Goal: Transaction & Acquisition: Purchase product/service

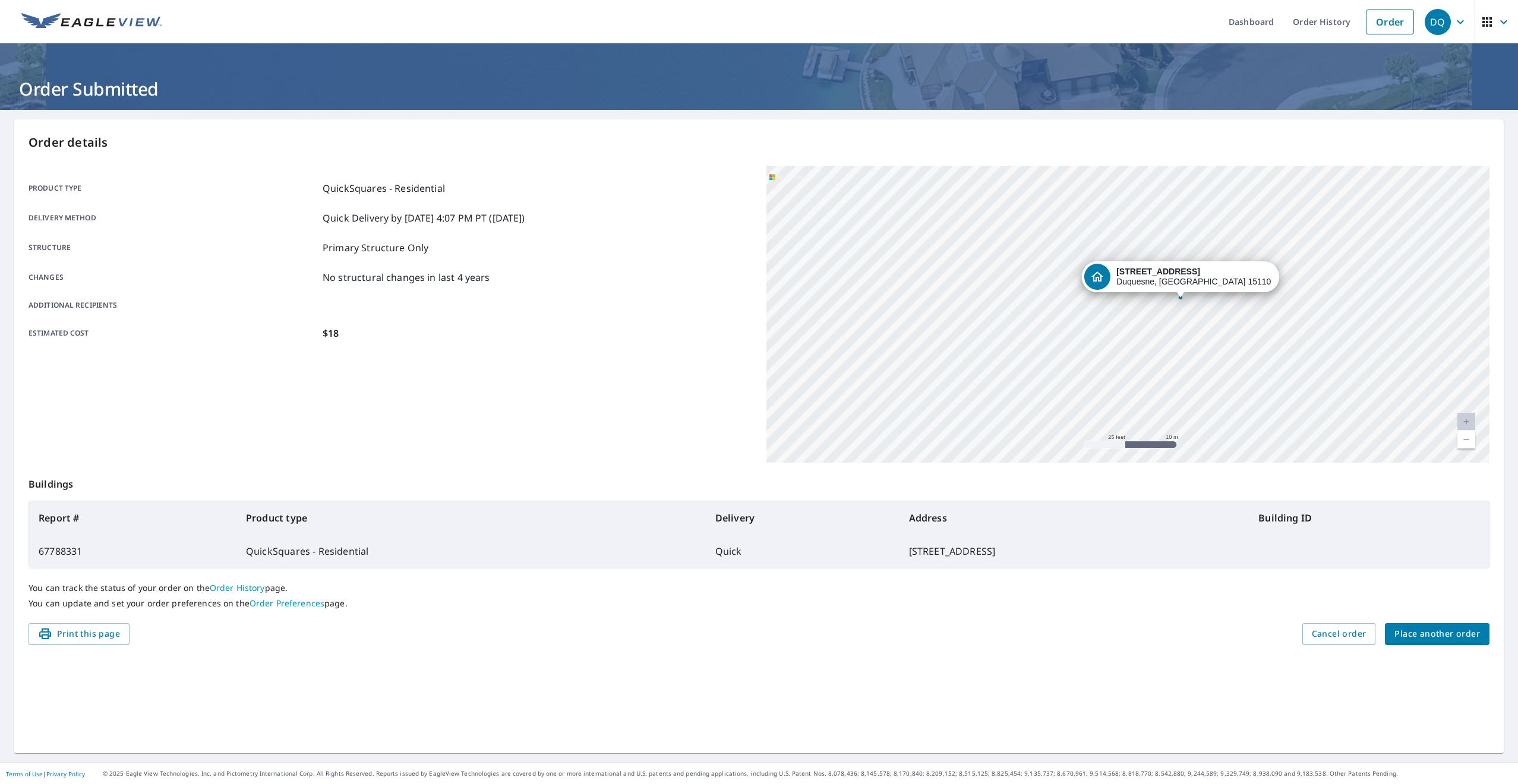
click at [1448, 23] on div "DQ" at bounding box center [1437, 22] width 26 height 26
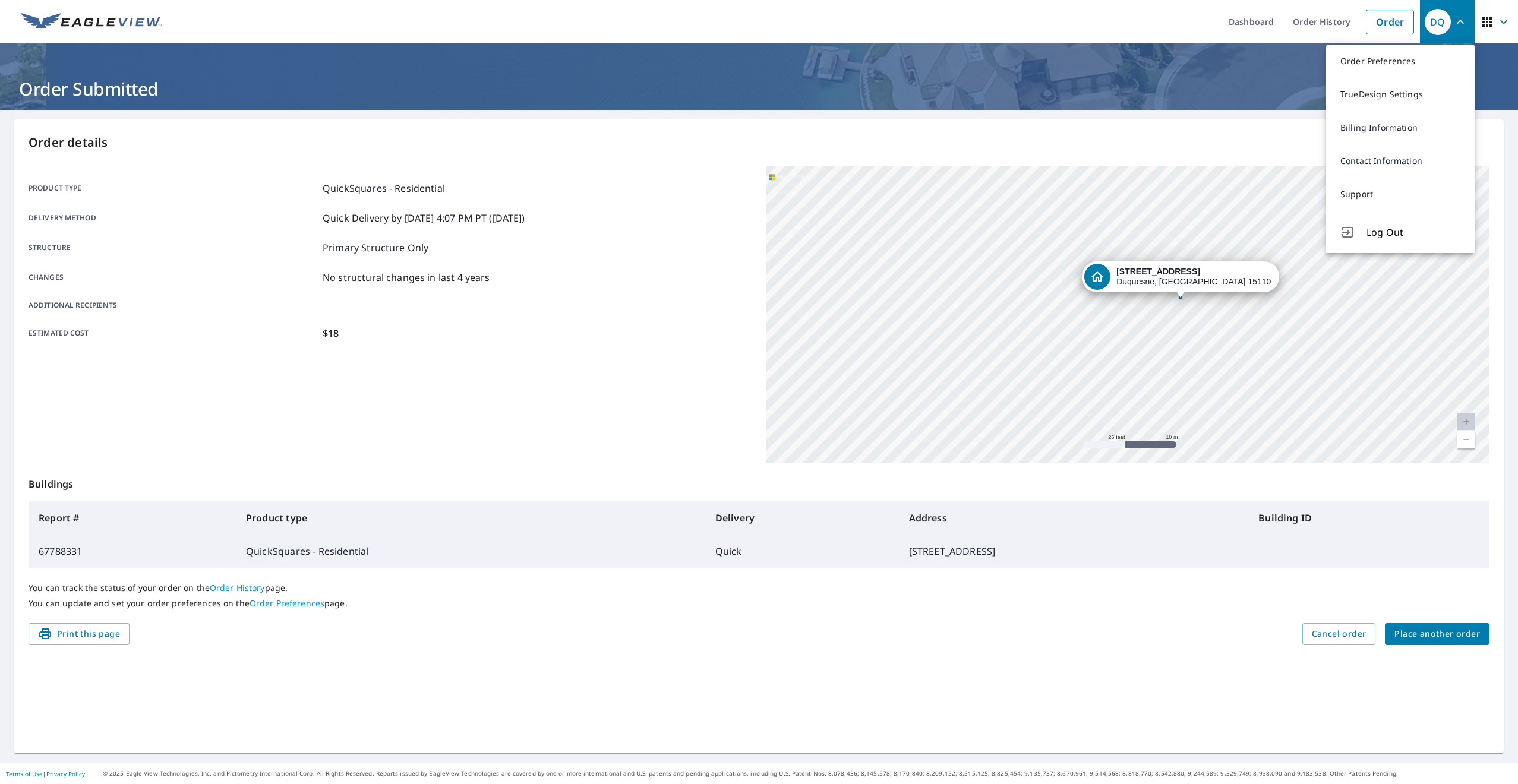
click at [291, 32] on ul "Dashboard Order History Order" at bounding box center [794, 22] width 1251 height 44
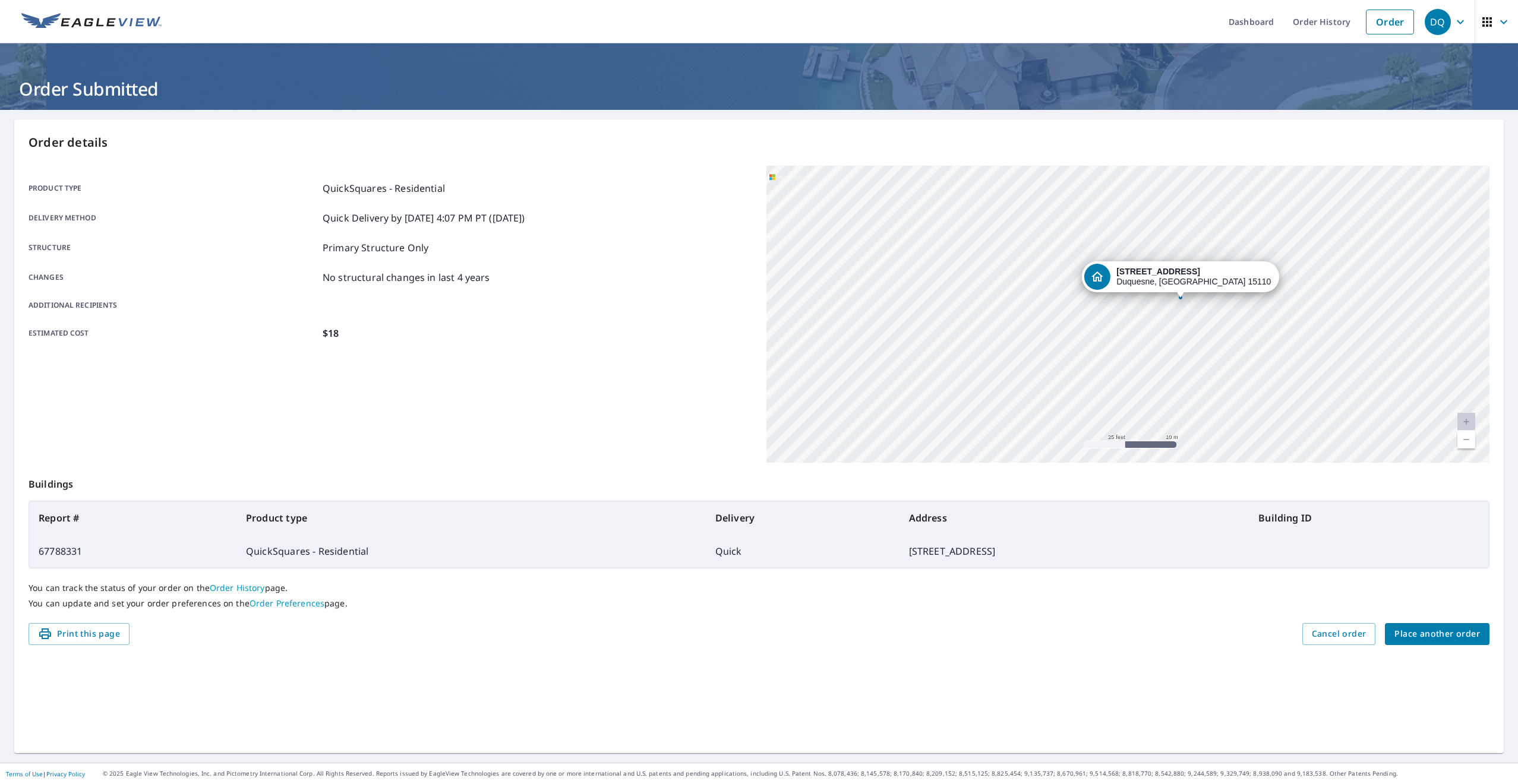
click at [1460, 23] on icon "button" at bounding box center [1460, 21] width 7 height 4
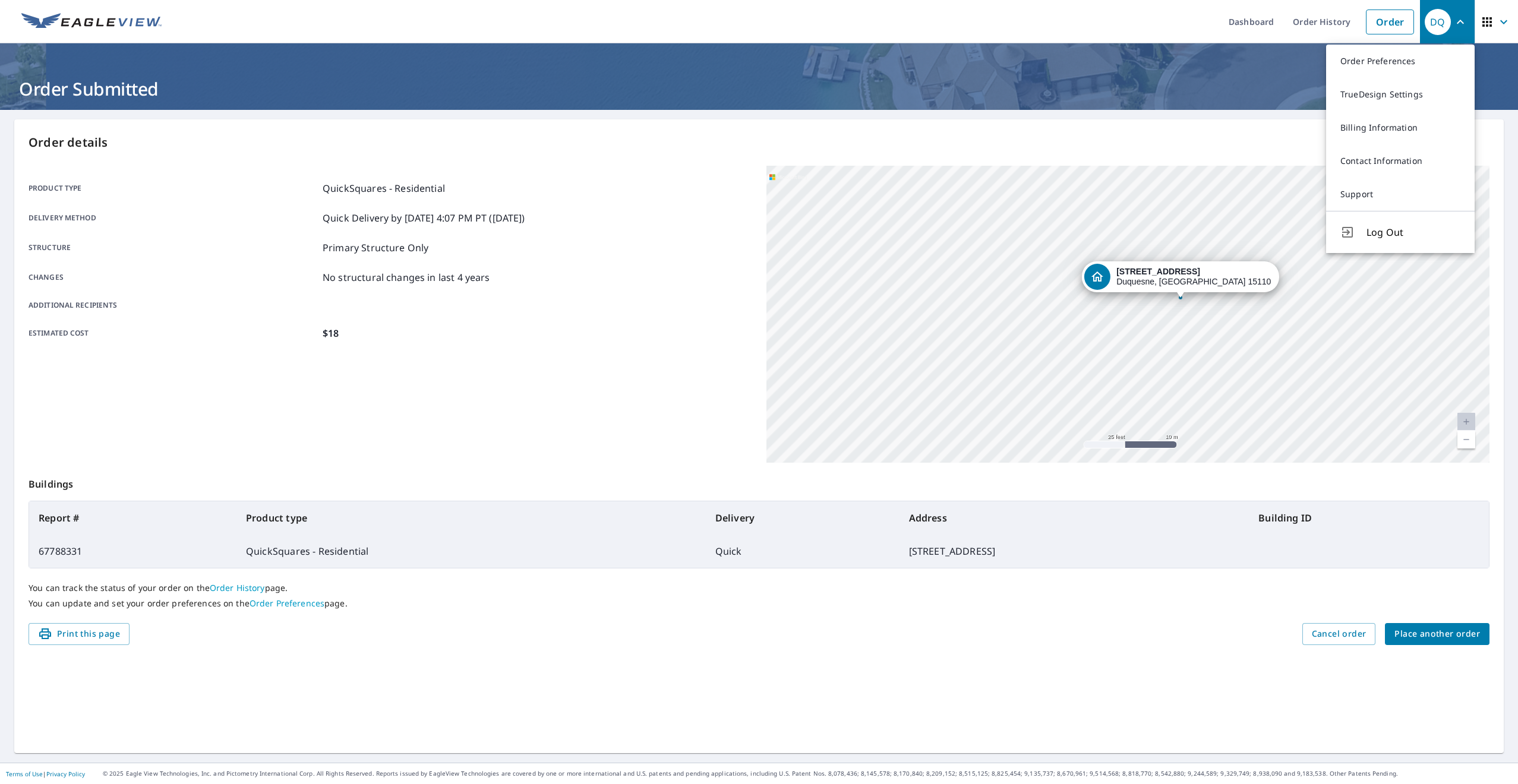
click at [1501, 21] on icon "button" at bounding box center [1503, 21] width 7 height 4
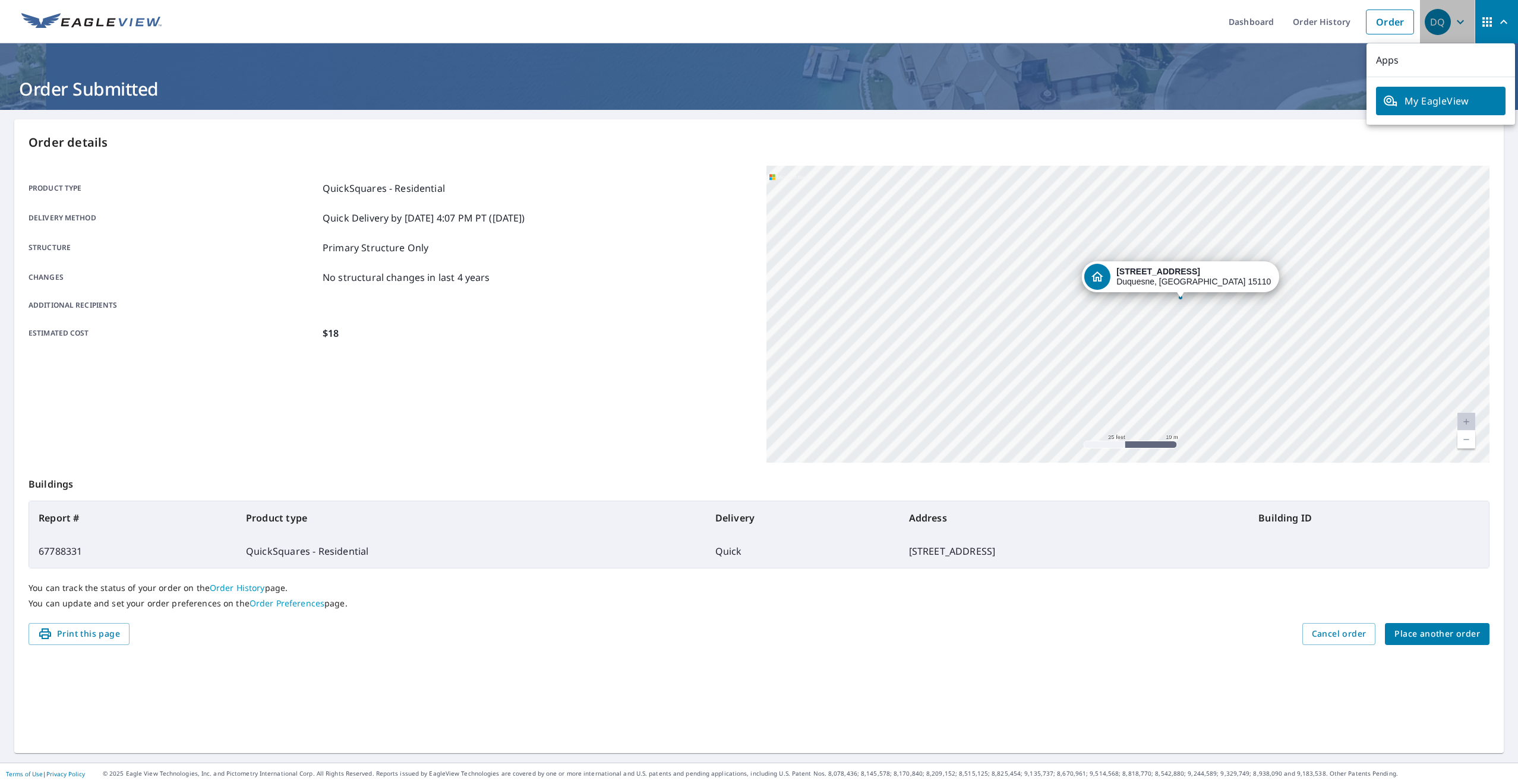
click at [1433, 19] on div "DQ" at bounding box center [1437, 22] width 26 height 26
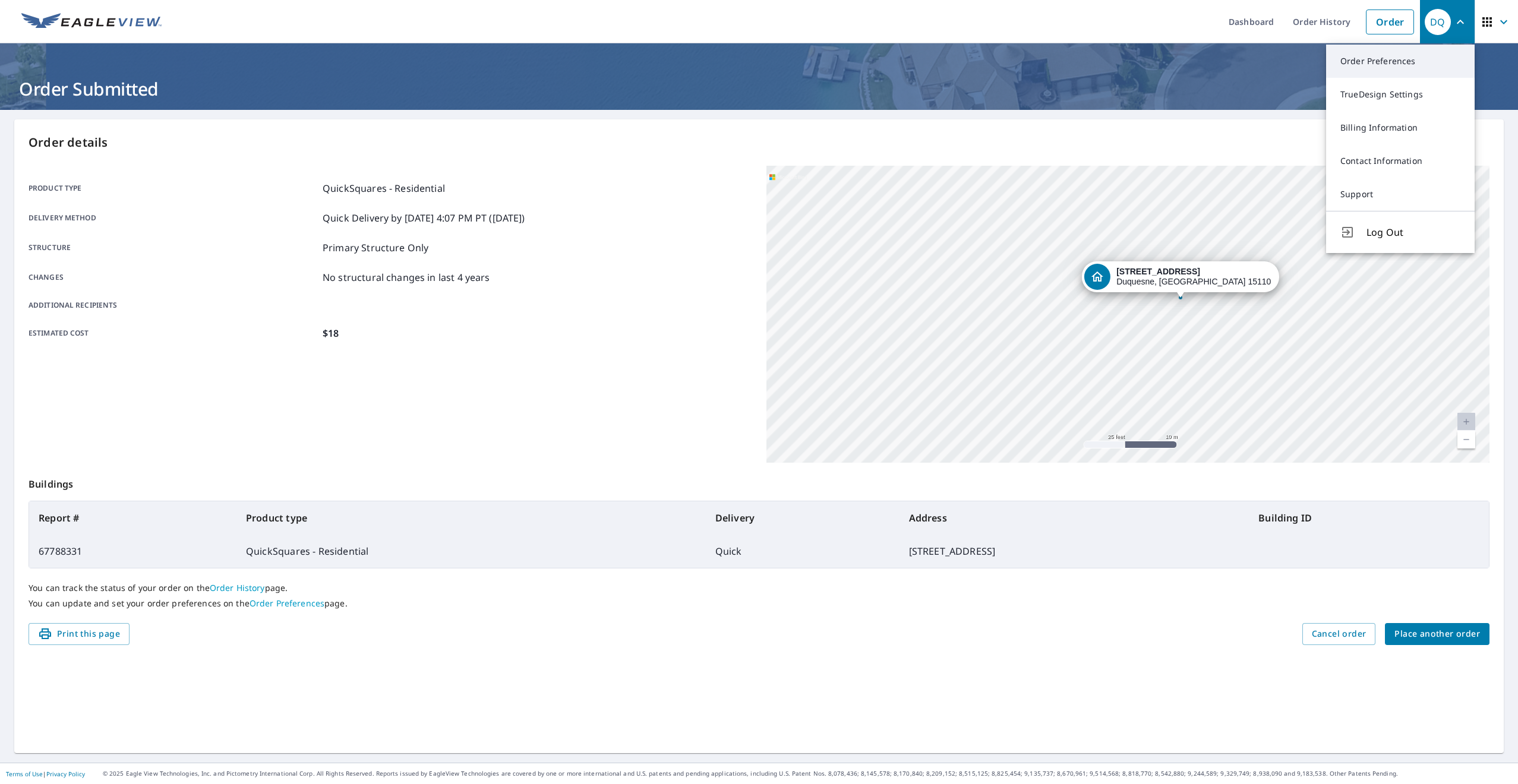
click at [1388, 64] on link "Order Preferences" at bounding box center [1400, 60] width 148 height 33
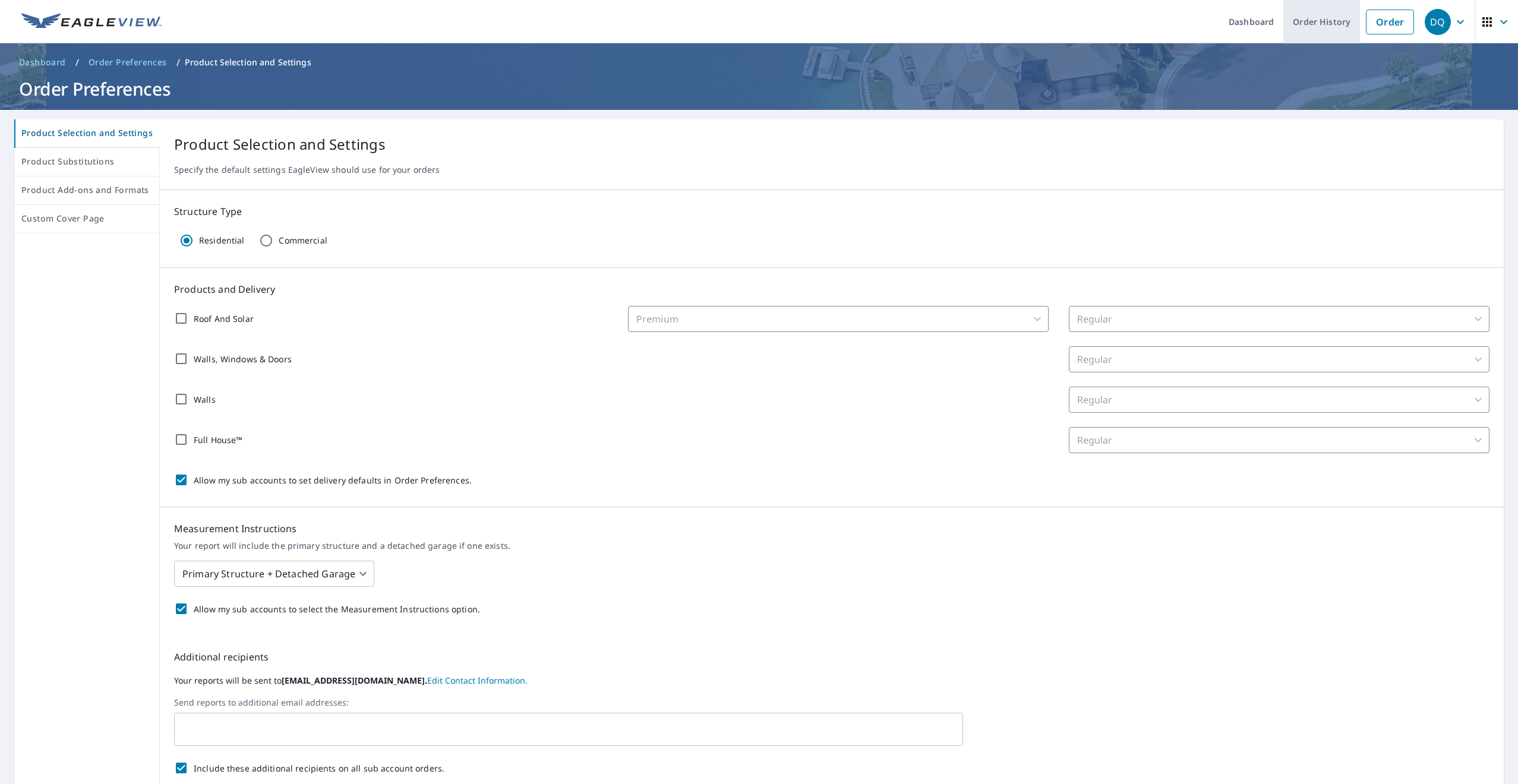
click at [1335, 21] on link "Order History" at bounding box center [1321, 22] width 77 height 44
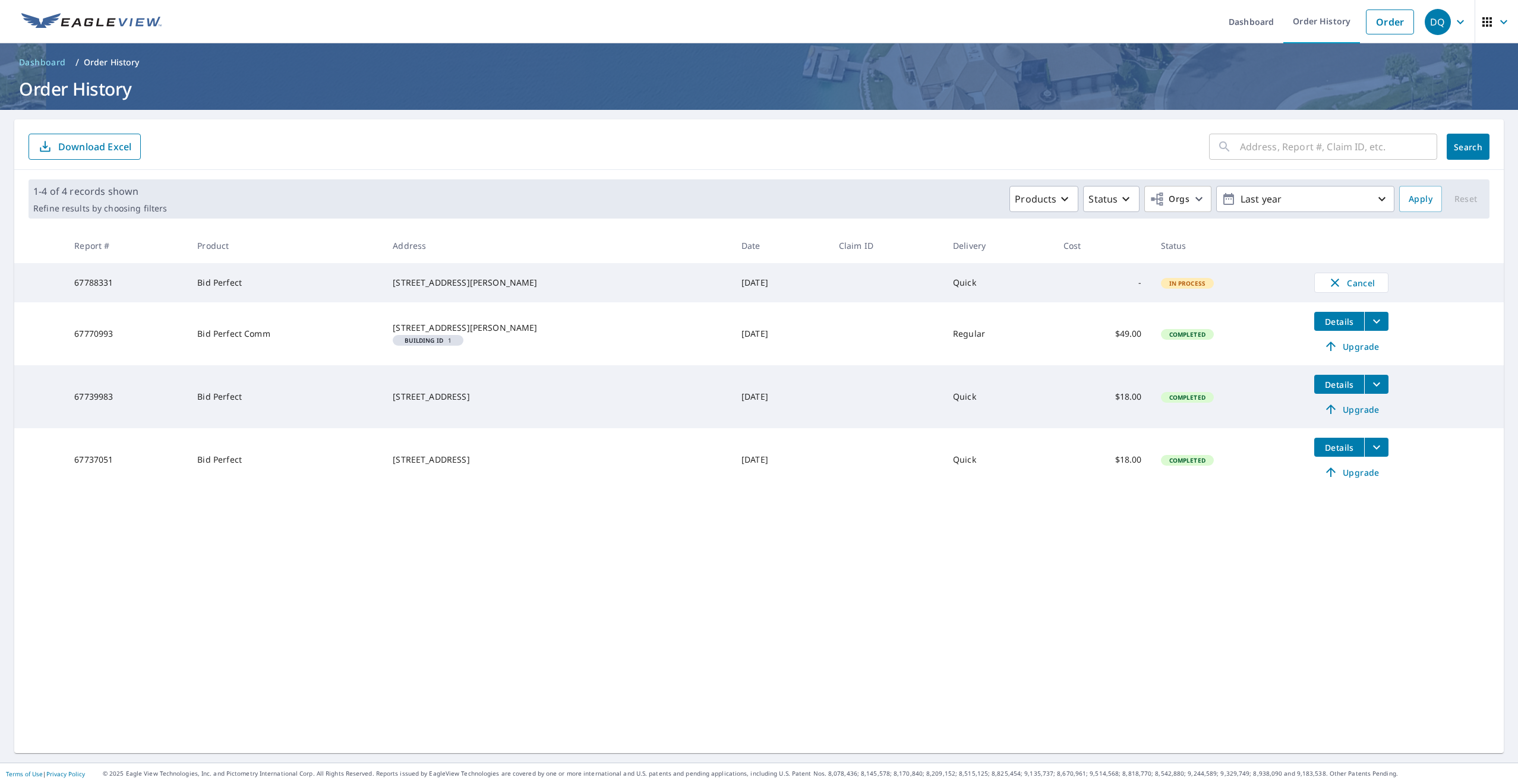
click at [1370, 324] on icon "filesDropdownBtn-67770993" at bounding box center [1377, 321] width 15 height 15
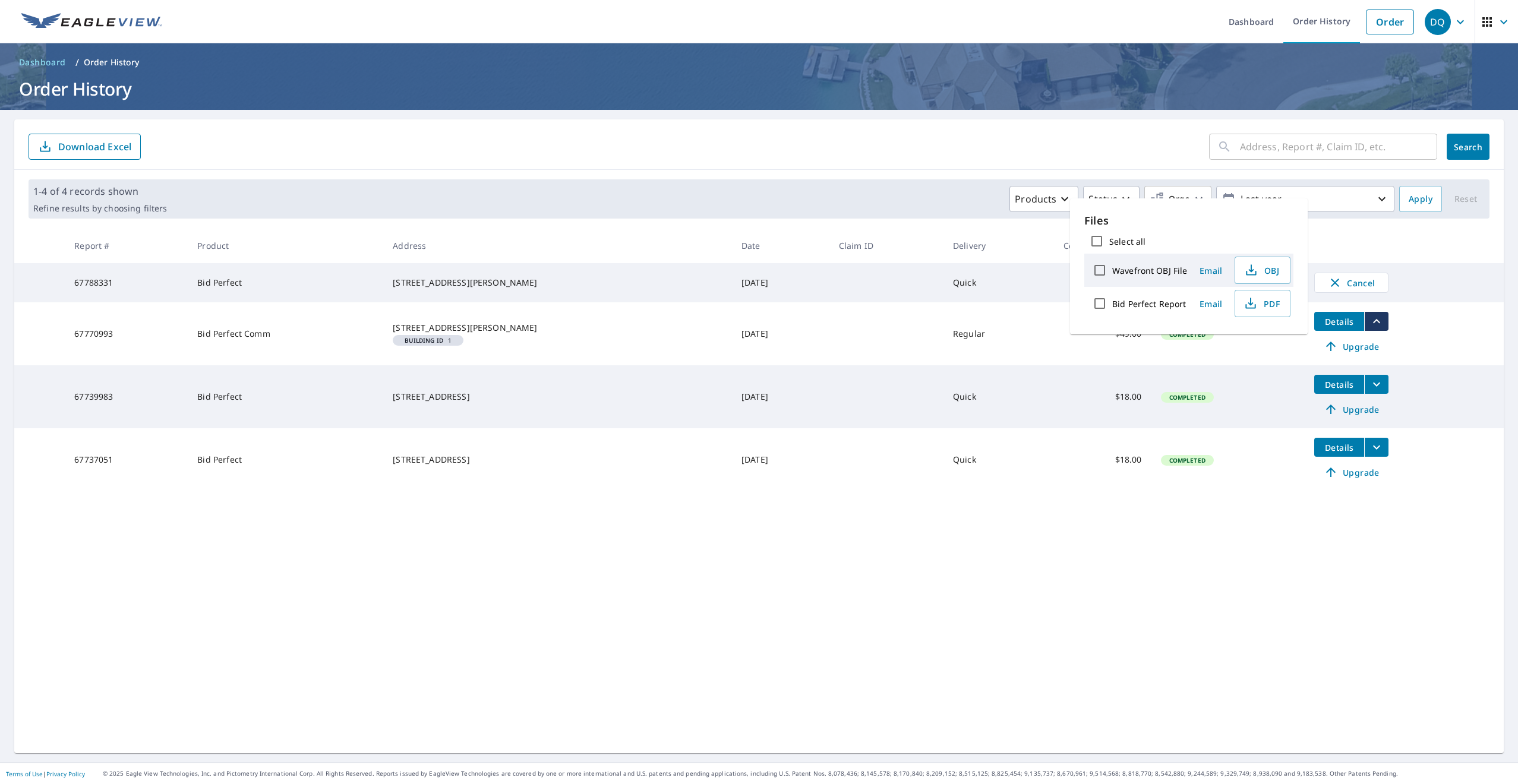
click at [1071, 502] on div "​ Search Download Excel 1-4 of 4 records shown Refine results by choosing filte…" at bounding box center [759, 436] width 1490 height 634
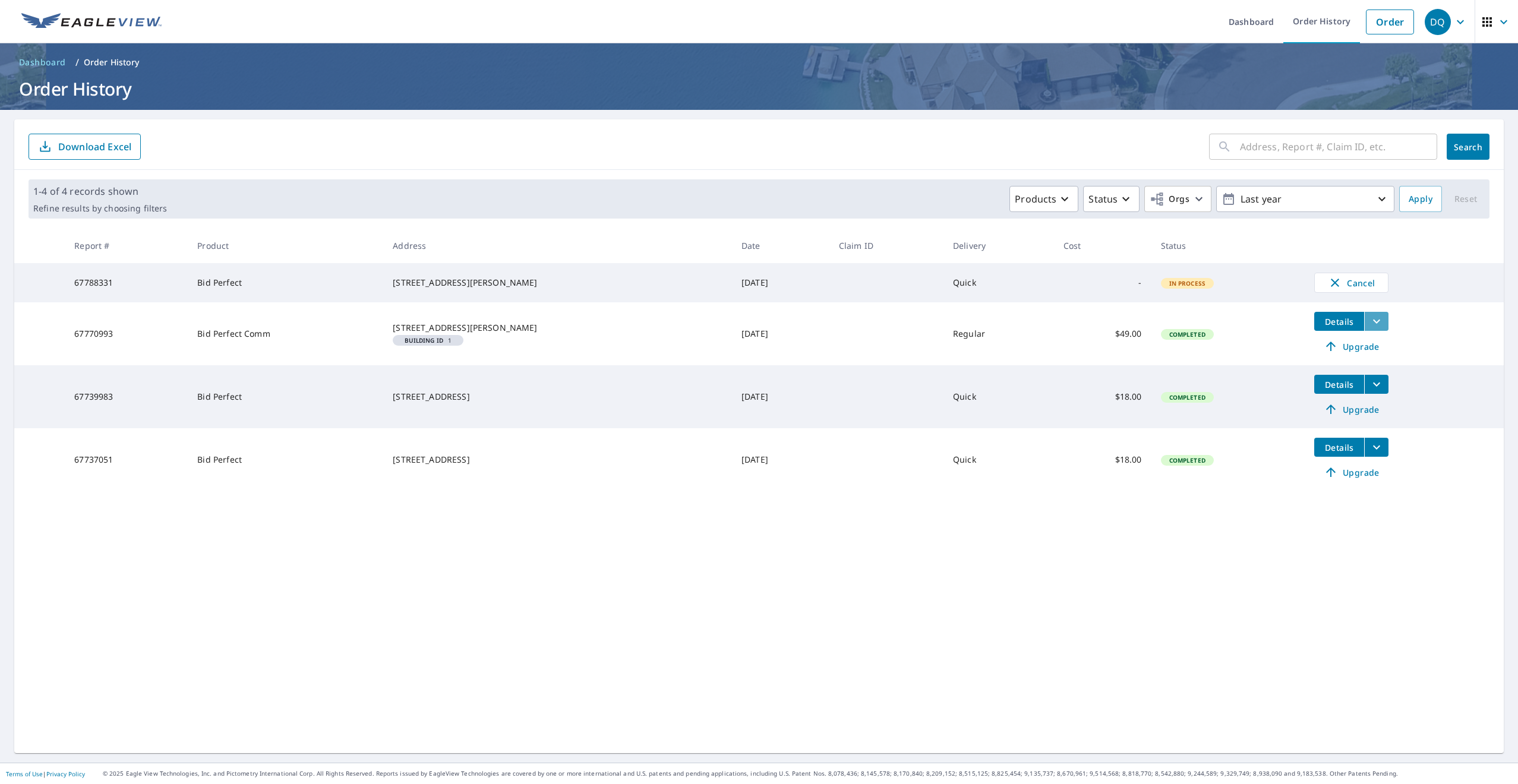
click at [1373, 323] on icon "filesDropdownBtn-67770993" at bounding box center [1377, 321] width 15 height 15
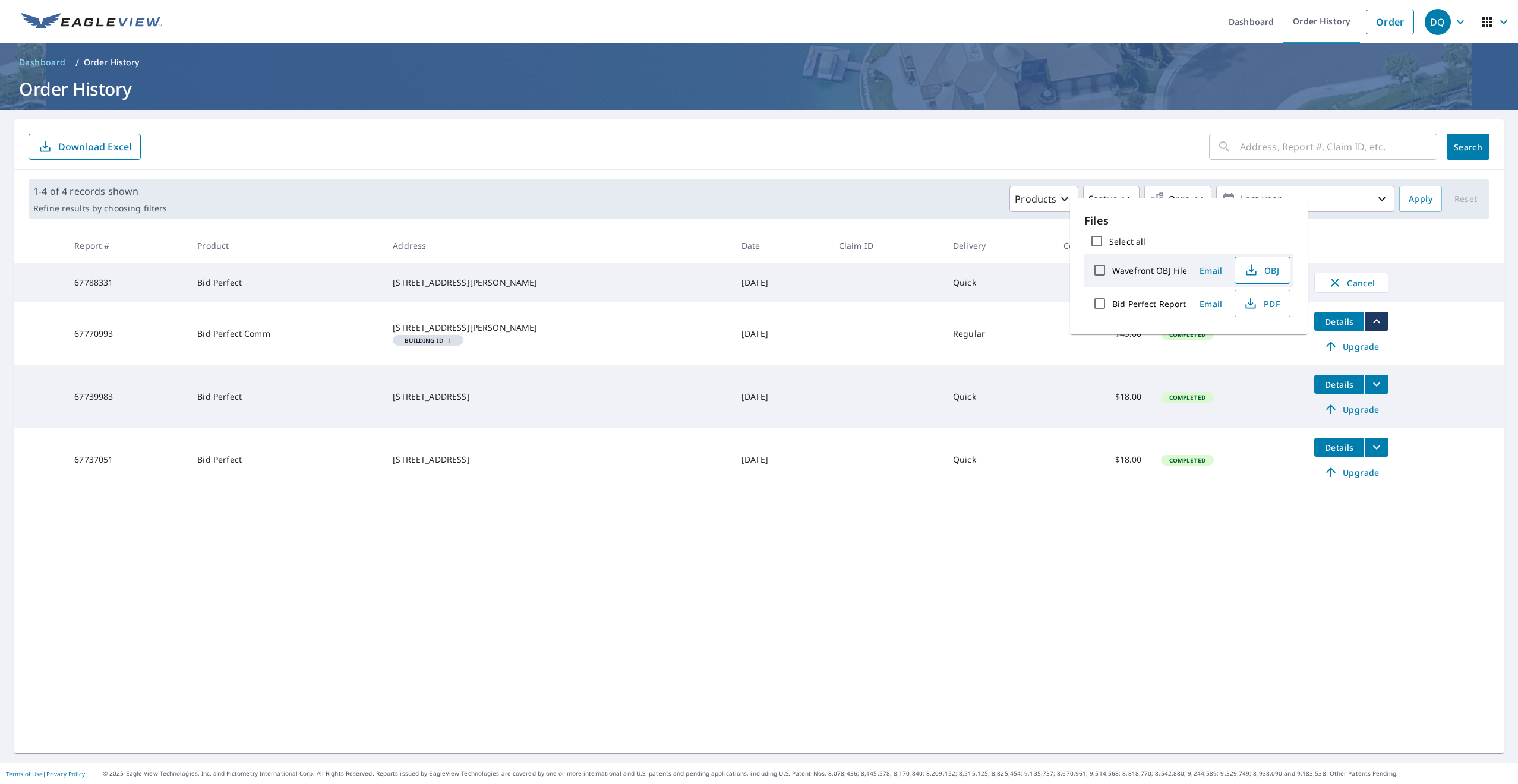
click at [1263, 269] on span "OBJ" at bounding box center [1261, 270] width 38 height 15
click at [1409, 23] on link "Order" at bounding box center [1390, 22] width 48 height 25
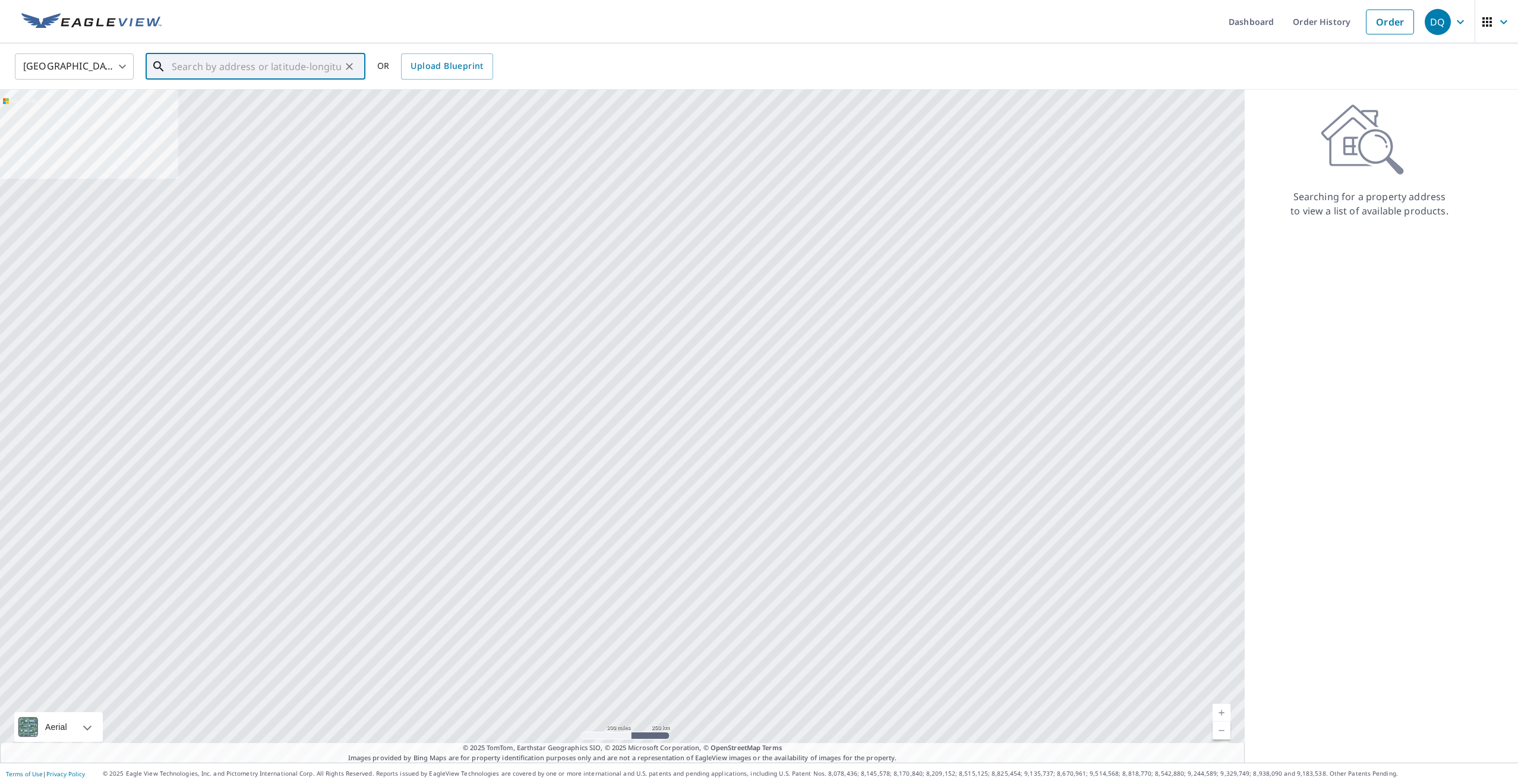
click at [329, 69] on input "text" at bounding box center [257, 66] width 169 height 33
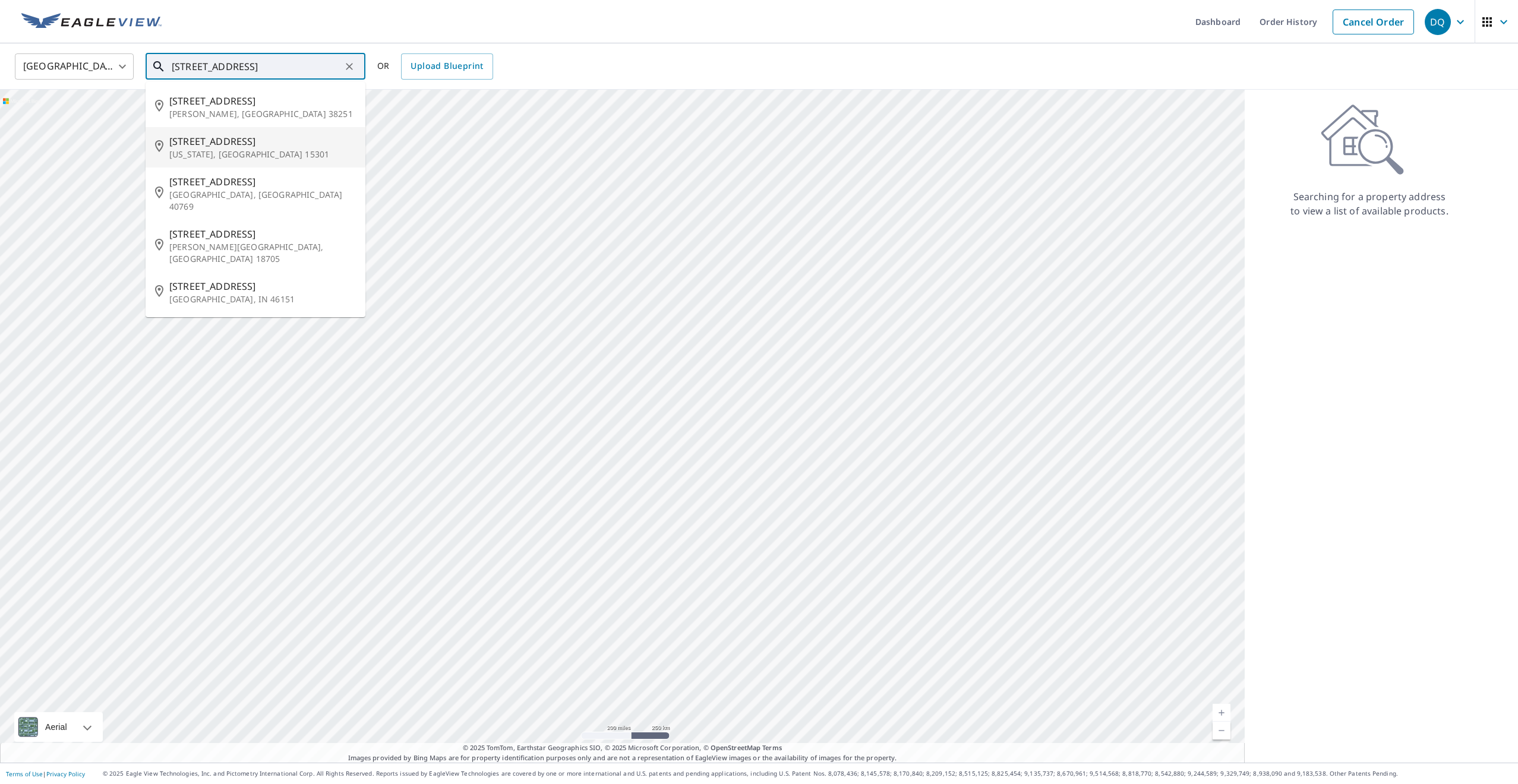
click at [217, 151] on p "[US_STATE], [GEOGRAPHIC_DATA] 15301" at bounding box center [262, 154] width 186 height 12
type input "[STREET_ADDRESS][US_STATE]"
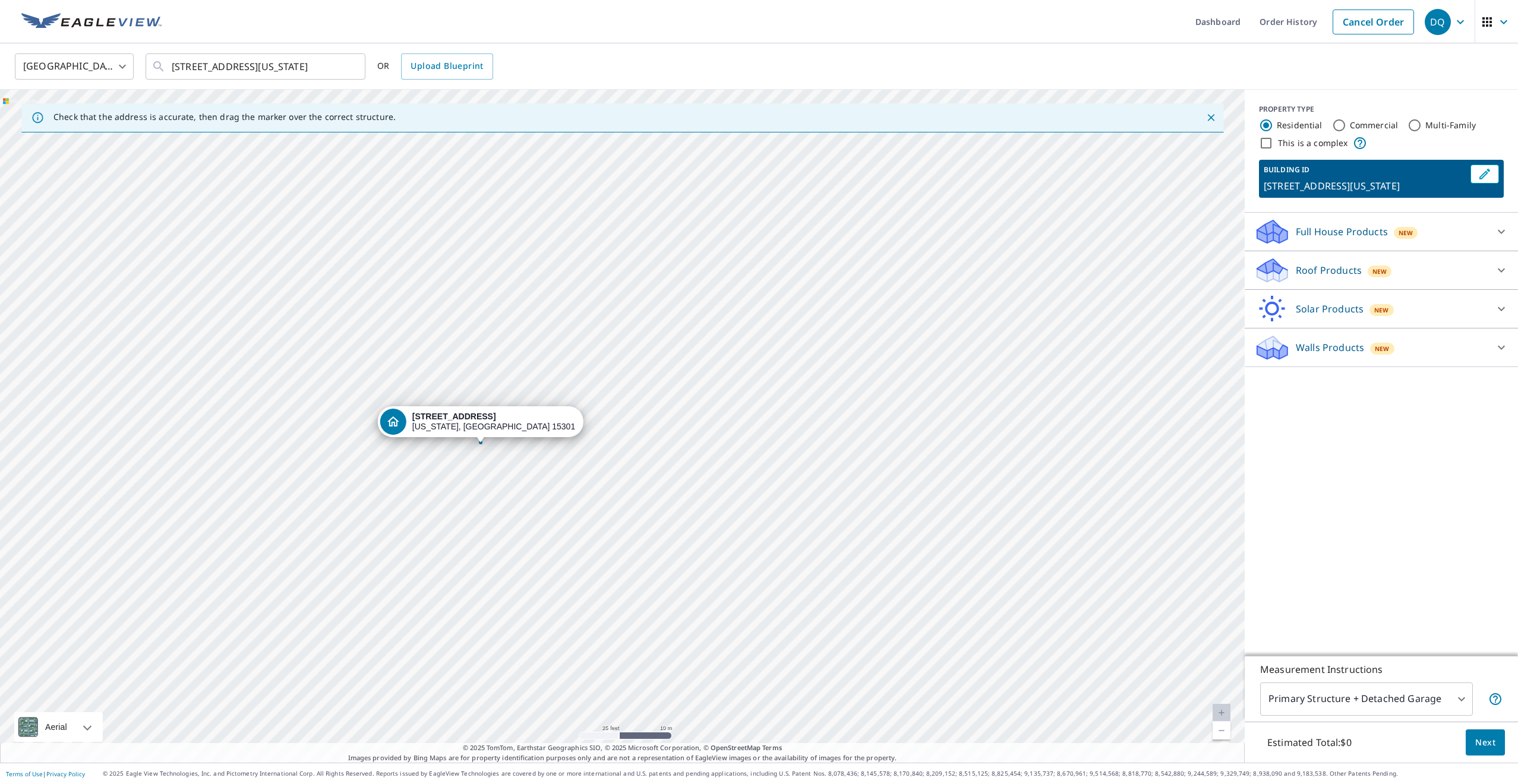
drag, startPoint x: 864, startPoint y: 455, endPoint x: 681, endPoint y: 459, distance: 183.0
click at [681, 459] on div "[STREET_ADDRESS][US_STATE]" at bounding box center [622, 426] width 1244 height 673
click at [1500, 273] on icon at bounding box center [1502, 270] width 15 height 15
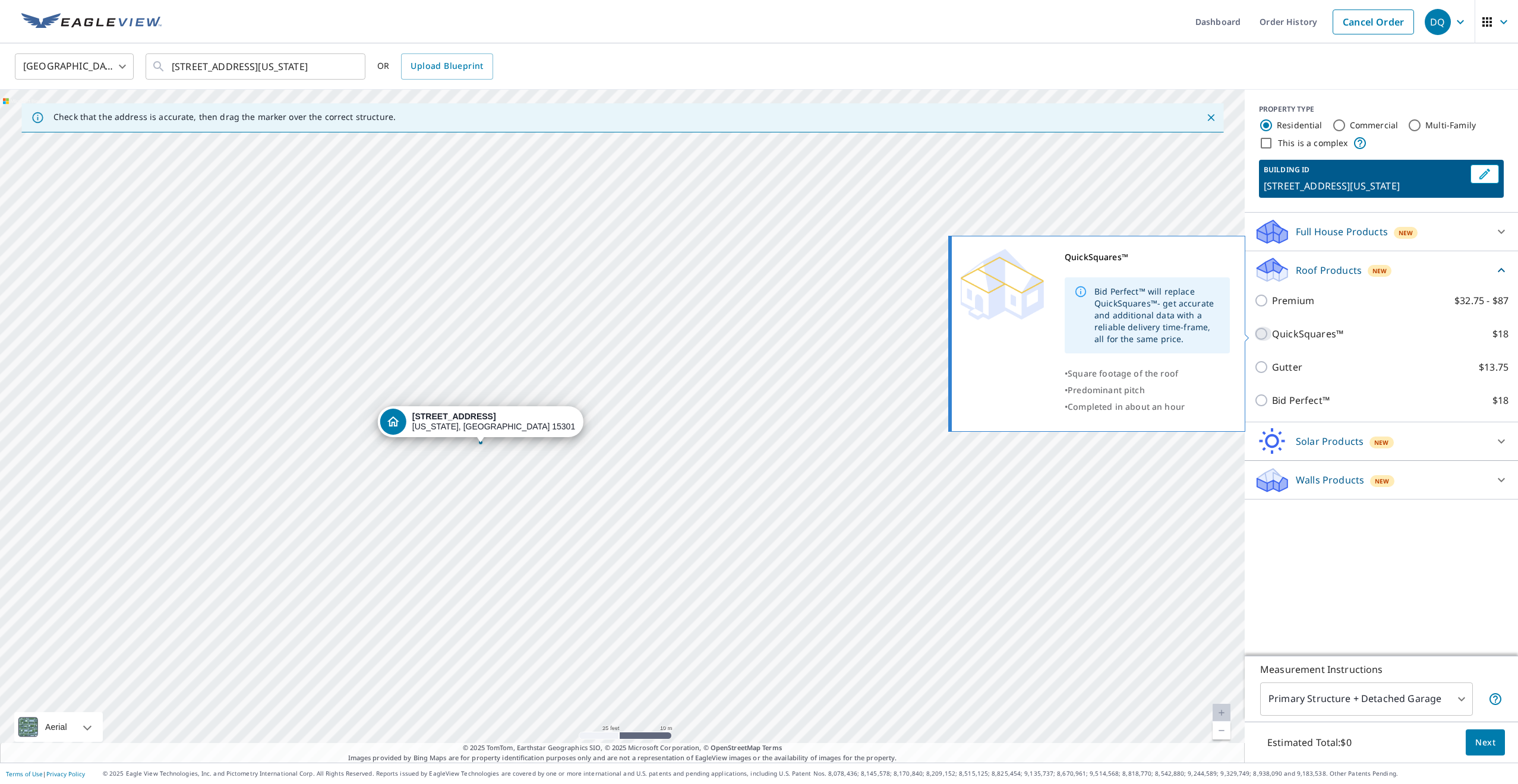
click at [1261, 336] on input "QuickSquares™ $18" at bounding box center [1263, 334] width 18 height 15
checkbox input "true"
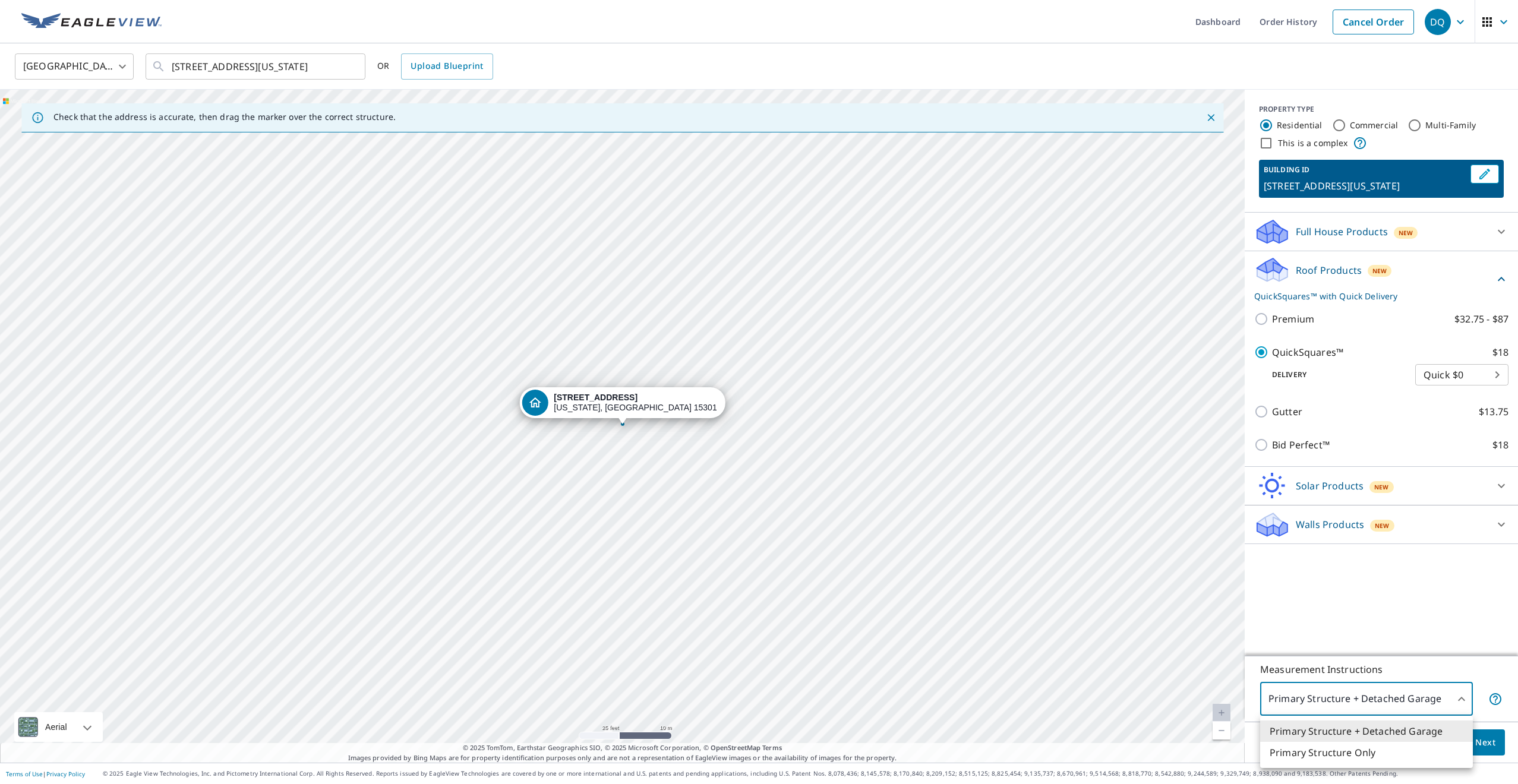
click at [1449, 703] on body "DQ DQ Dashboard Order History Cancel Order DQ United States US ​ [STREET_ADDRES…" at bounding box center [759, 392] width 1518 height 784
click at [1364, 755] on li "Primary Structure Only" at bounding box center [1366, 753] width 213 height 22
type input "2"
click at [1482, 174] on icon "Edit building 1" at bounding box center [1484, 173] width 10 height 10
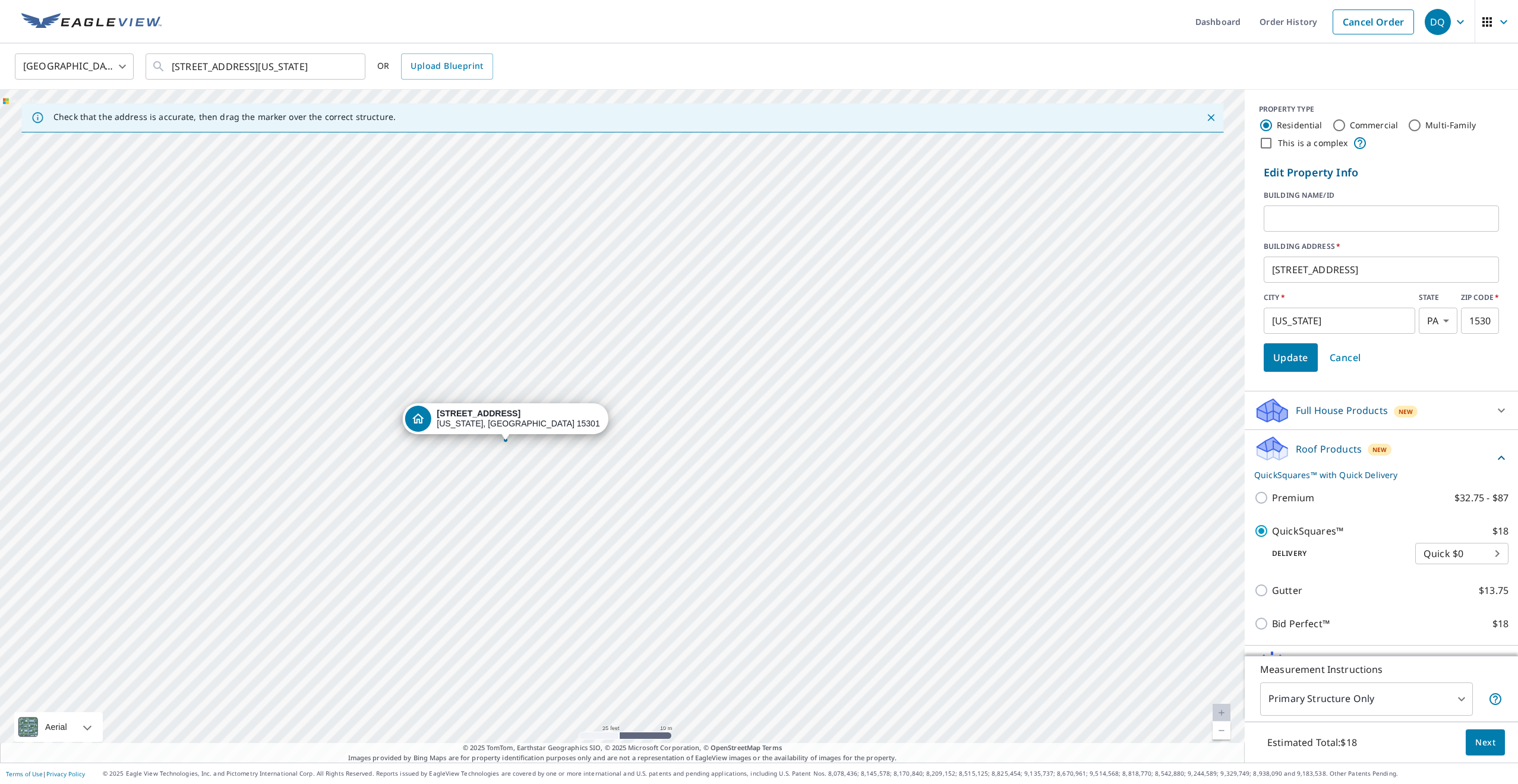
drag, startPoint x: 1027, startPoint y: 430, endPoint x: 910, endPoint y: 446, distance: 118.1
click at [910, 446] on div "[STREET_ADDRESS][US_STATE]" at bounding box center [622, 426] width 1244 height 673
drag, startPoint x: 728, startPoint y: 370, endPoint x: 482, endPoint y: 498, distance: 277.3
click at [482, 498] on div "[STREET_ADDRESS][US_STATE]" at bounding box center [622, 426] width 1244 height 673
drag, startPoint x: 489, startPoint y: 463, endPoint x: 611, endPoint y: 478, distance: 122.9
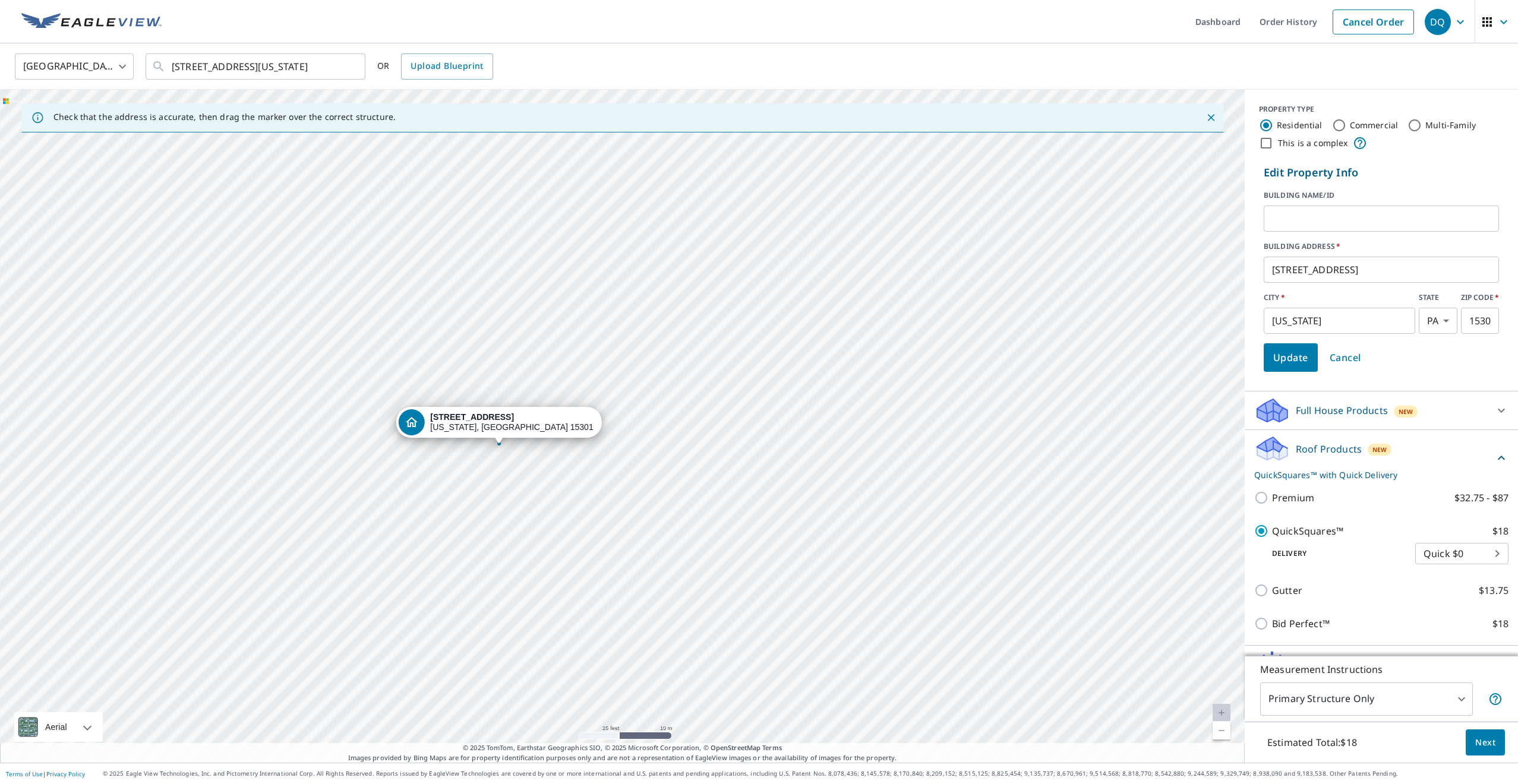
click at [611, 478] on div "[STREET_ADDRESS][US_STATE]" at bounding box center [622, 426] width 1244 height 673
drag, startPoint x: 772, startPoint y: 459, endPoint x: 705, endPoint y: 478, distance: 69.6
click at [709, 477] on div "[STREET_ADDRESS][US_STATE]" at bounding box center [622, 426] width 1244 height 673
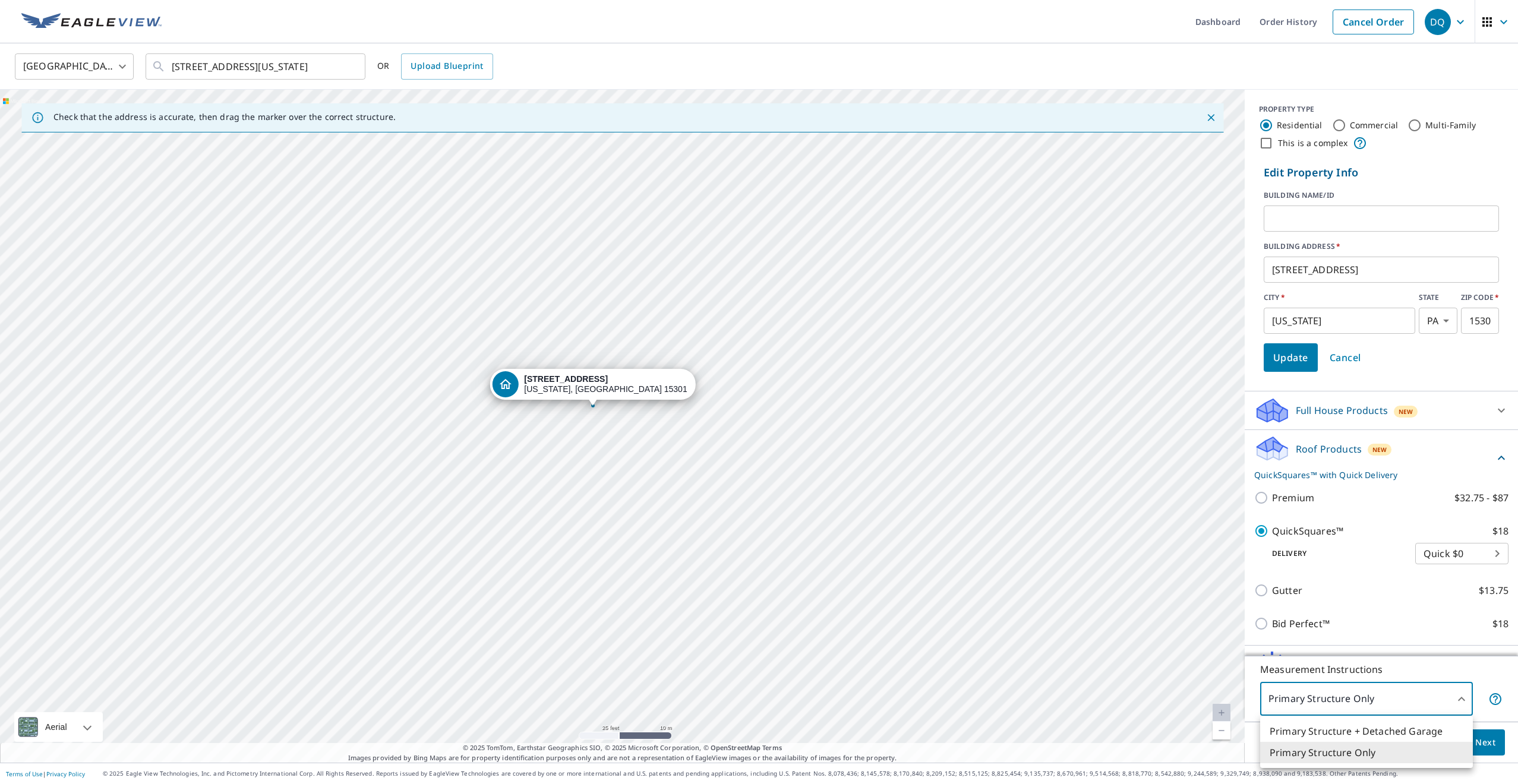
click at [1465, 701] on body "DQ DQ Dashboard Order History Cancel Order DQ United States US ​ [STREET_ADDRES…" at bounding box center [759, 392] width 1518 height 784
click at [1382, 748] on li "Primary Structure Only" at bounding box center [1366, 753] width 213 height 22
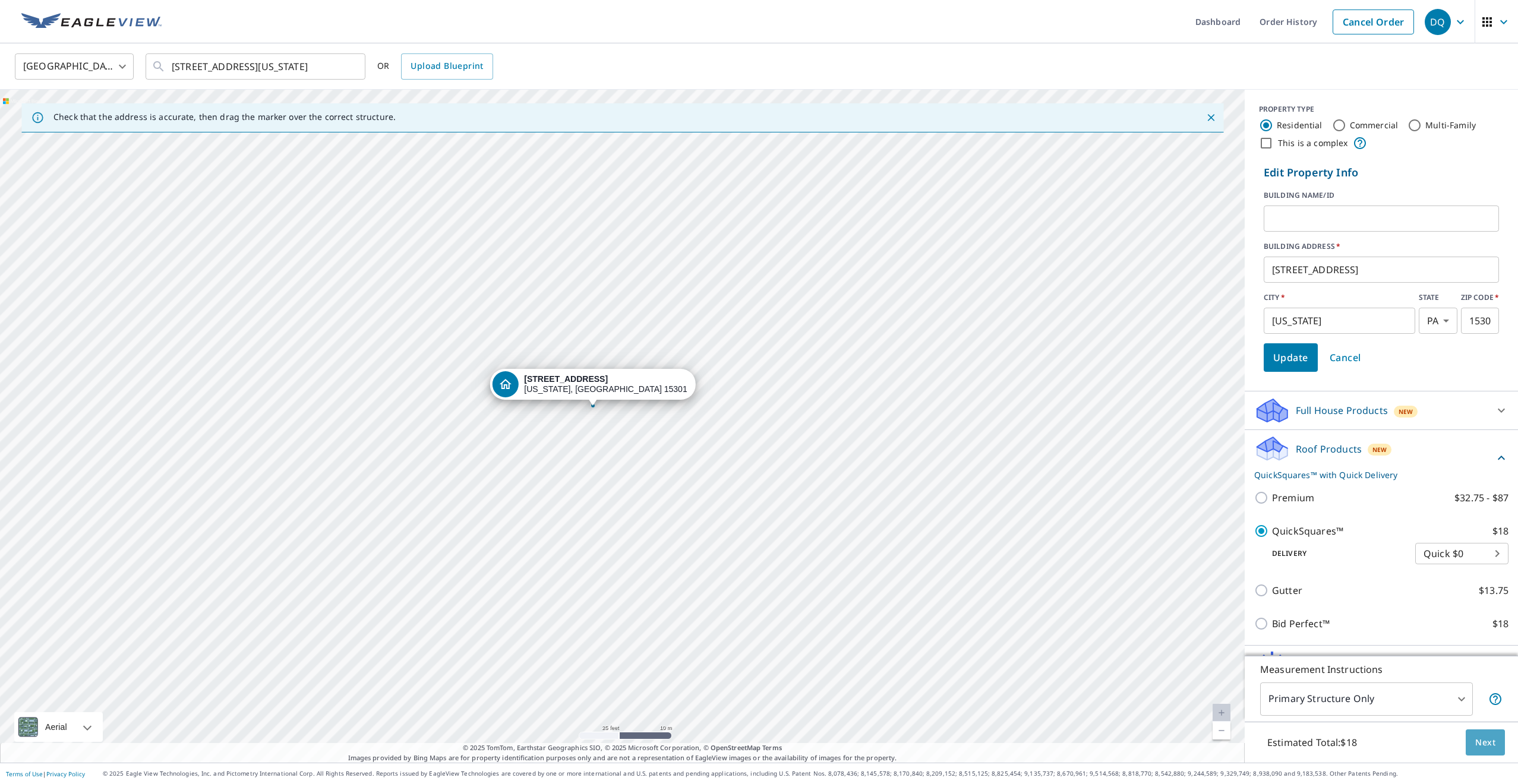
click at [1486, 742] on span "Next" at bounding box center [1485, 742] width 20 height 15
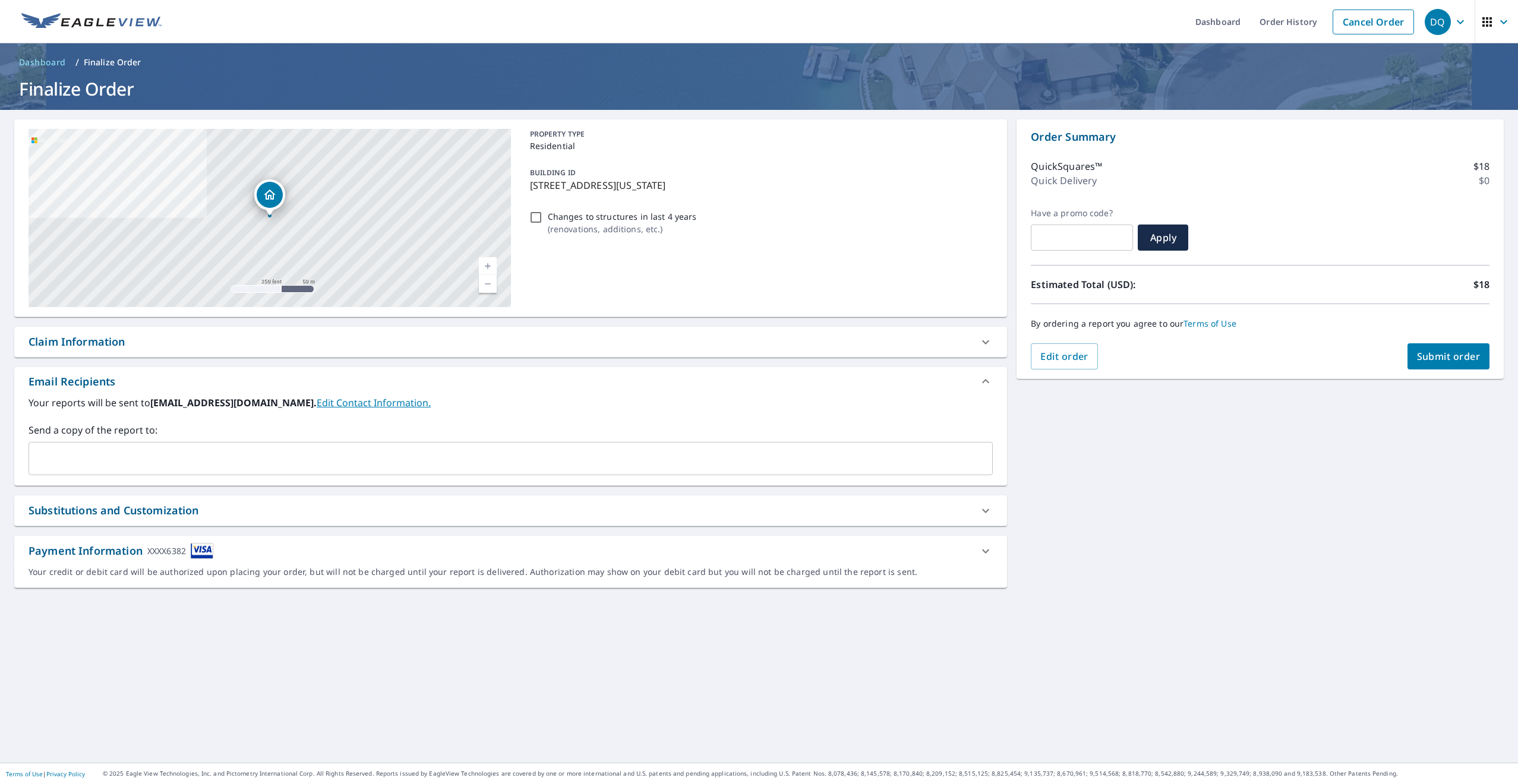
click at [1436, 357] on span "Submit order" at bounding box center [1449, 357] width 64 height 13
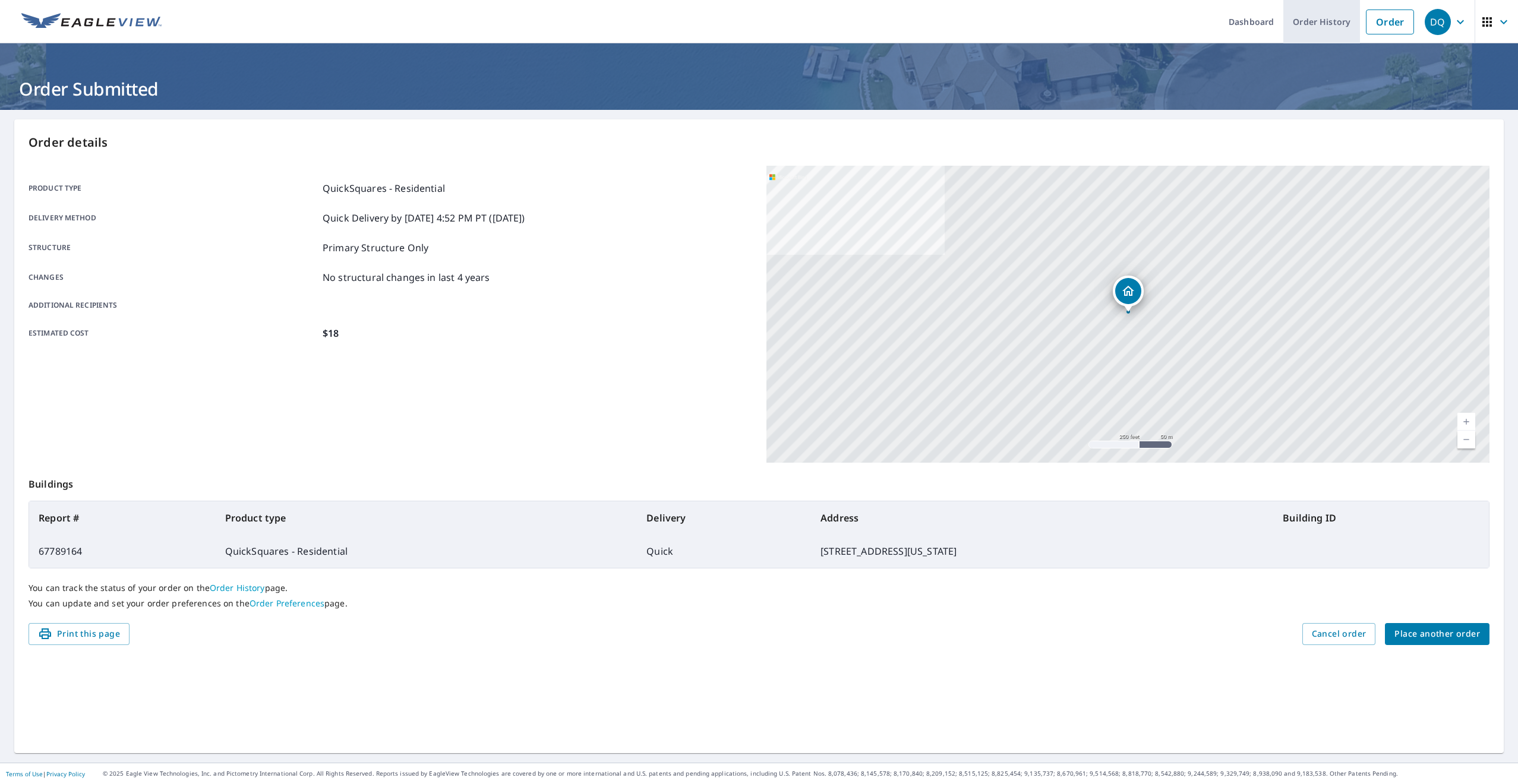
click at [1328, 26] on link "Order History" at bounding box center [1321, 22] width 77 height 44
